Goal: Information Seeking & Learning: Check status

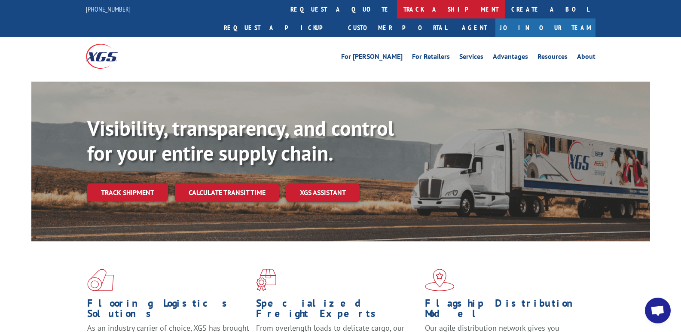
click at [397, 5] on link "track a shipment" at bounding box center [451, 9] width 108 height 18
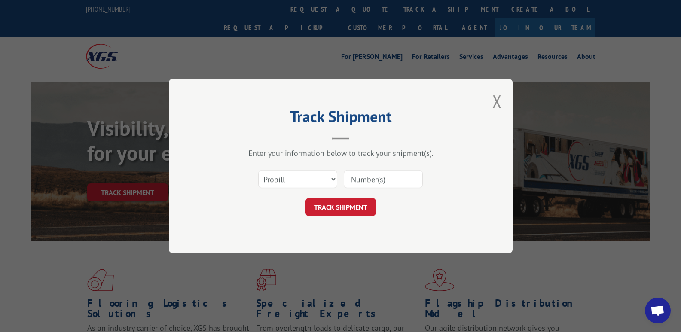
click at [364, 182] on input at bounding box center [383, 179] width 79 height 18
type input "372978"
click at [316, 205] on button "TRACK SHIPMENT" at bounding box center [341, 207] width 70 height 18
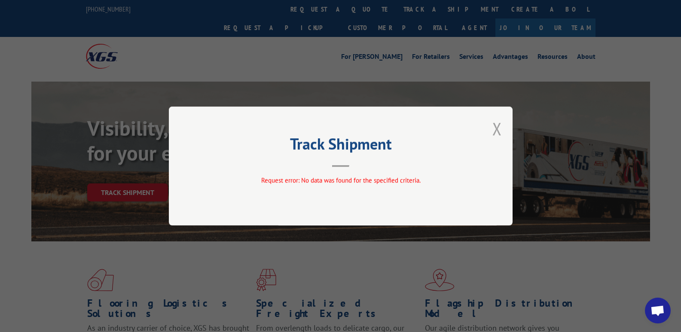
click at [496, 127] on button "Close modal" at bounding box center [496, 128] width 9 height 23
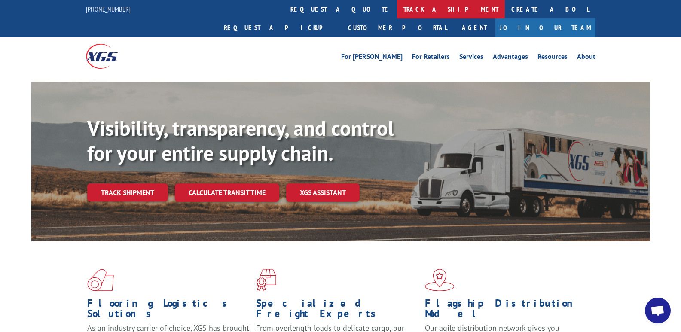
click at [397, 7] on link "track a shipment" at bounding box center [451, 9] width 108 height 18
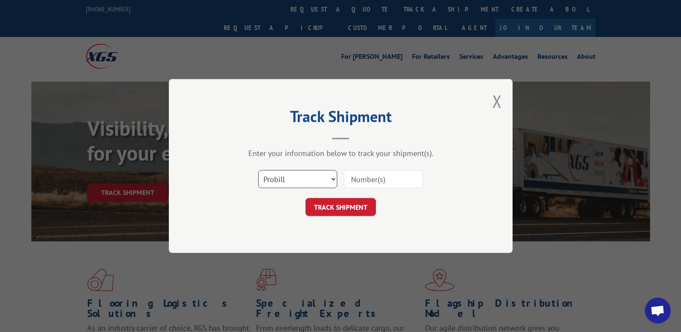
click at [314, 176] on select "Select category... Probill BOL PO" at bounding box center [297, 179] width 79 height 18
select select "bol"
click at [258, 170] on select "Select category... Probill BOL PO" at bounding box center [297, 179] width 79 height 18
drag, startPoint x: 358, startPoint y: 182, endPoint x: 373, endPoint y: 171, distance: 17.8
click at [371, 171] on input at bounding box center [383, 179] width 79 height 18
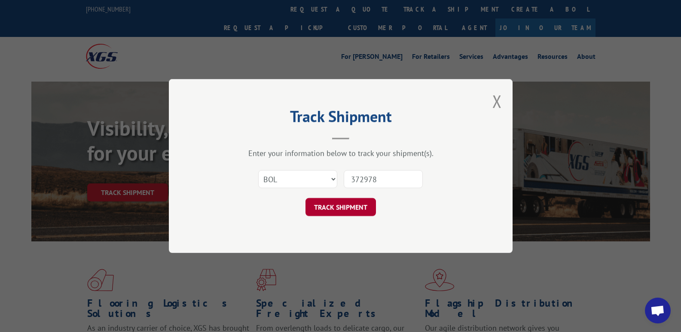
type input "372978"
click at [347, 203] on button "TRACK SHIPMENT" at bounding box center [341, 207] width 70 height 18
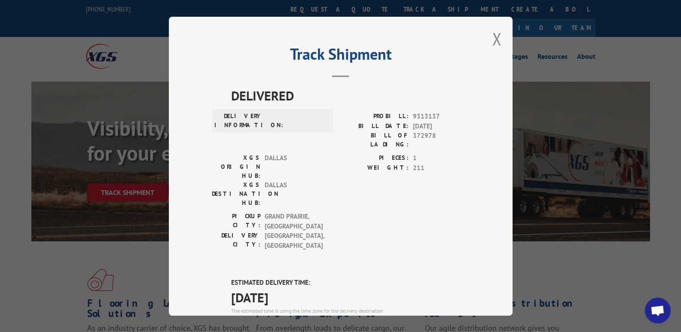
scroll to position [43, 0]
